Goal: Transaction & Acquisition: Subscribe to service/newsletter

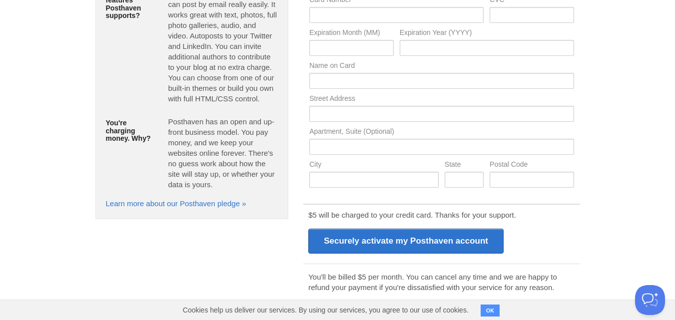
scroll to position [195, 0]
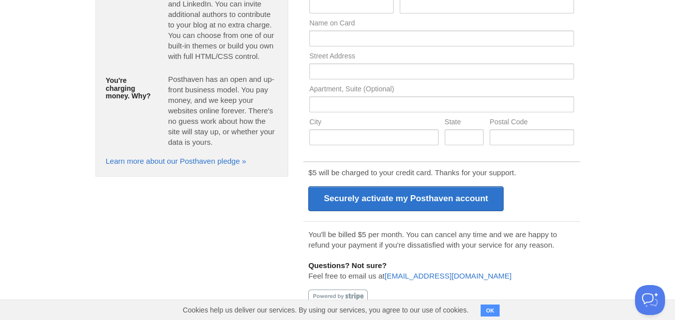
click at [489, 311] on button "OK" at bounding box center [489, 311] width 19 height 12
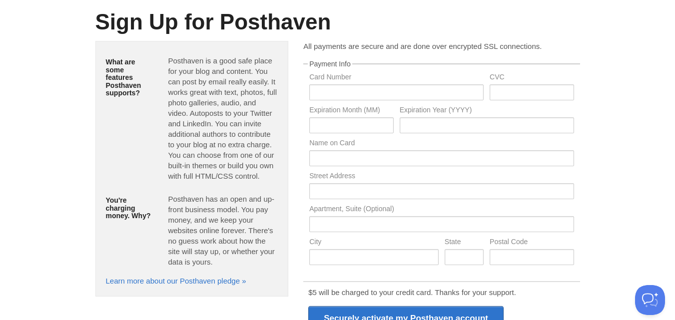
scroll to position [0, 0]
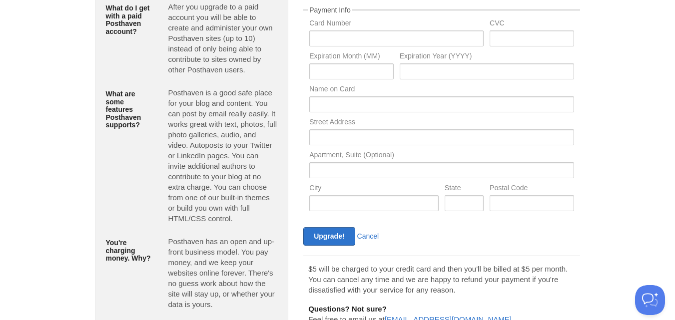
scroll to position [142, 0]
